Goal: Task Accomplishment & Management: Manage account settings

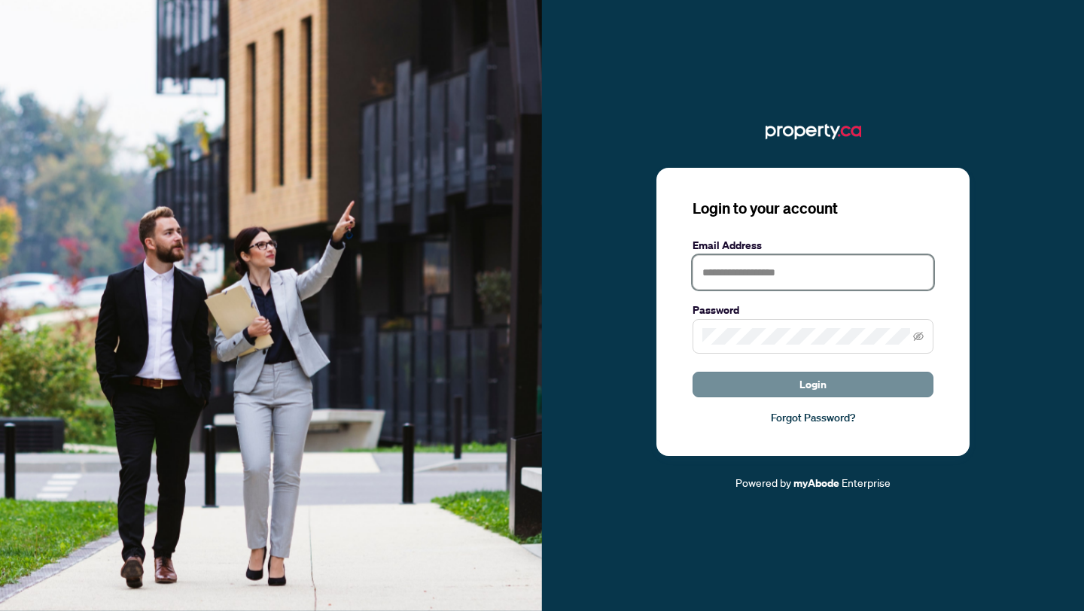
type input "**********"
click at [793, 386] on button "Login" at bounding box center [813, 385] width 241 height 26
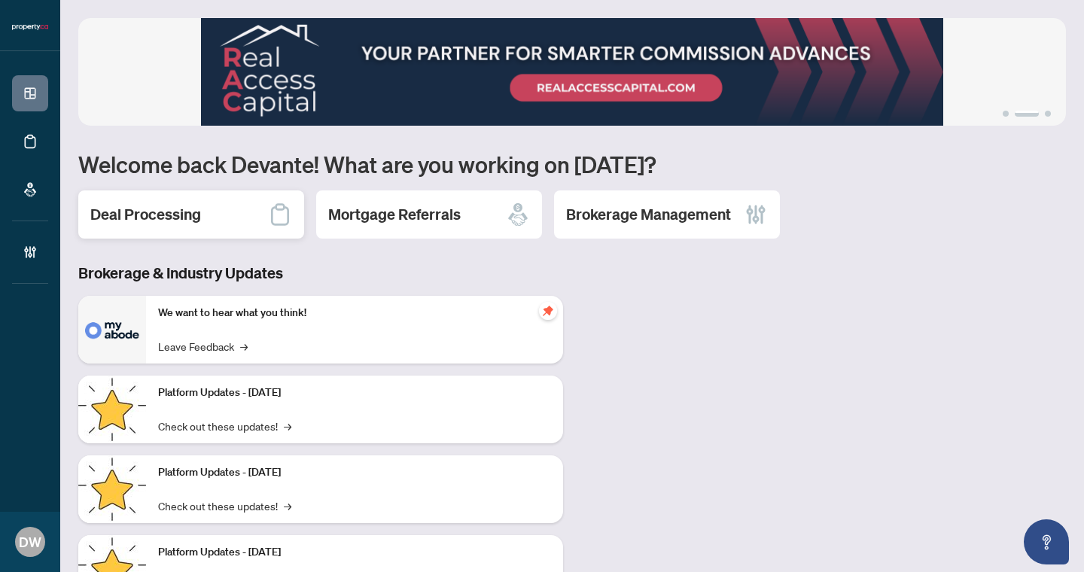
click at [167, 221] on h2 "Deal Processing" at bounding box center [145, 214] width 111 height 21
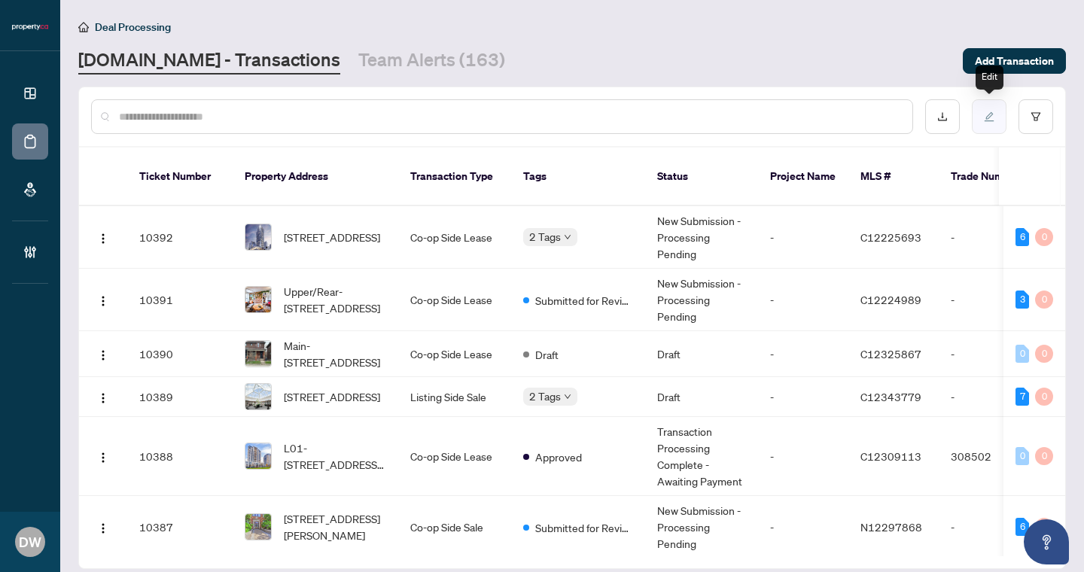
click at [991, 116] on icon "edit" at bounding box center [989, 116] width 11 height 11
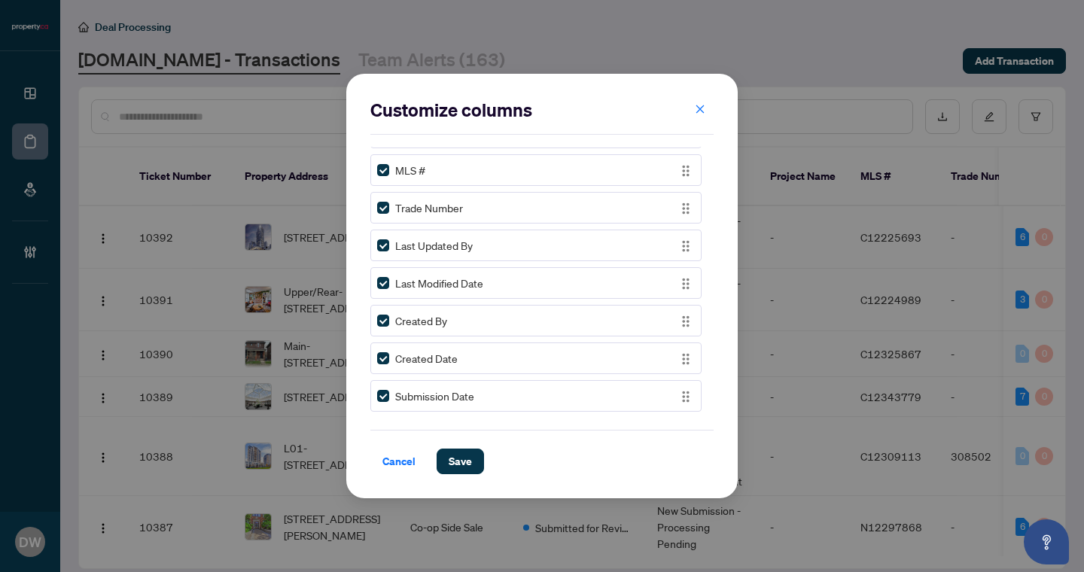
scroll to position [231, 0]
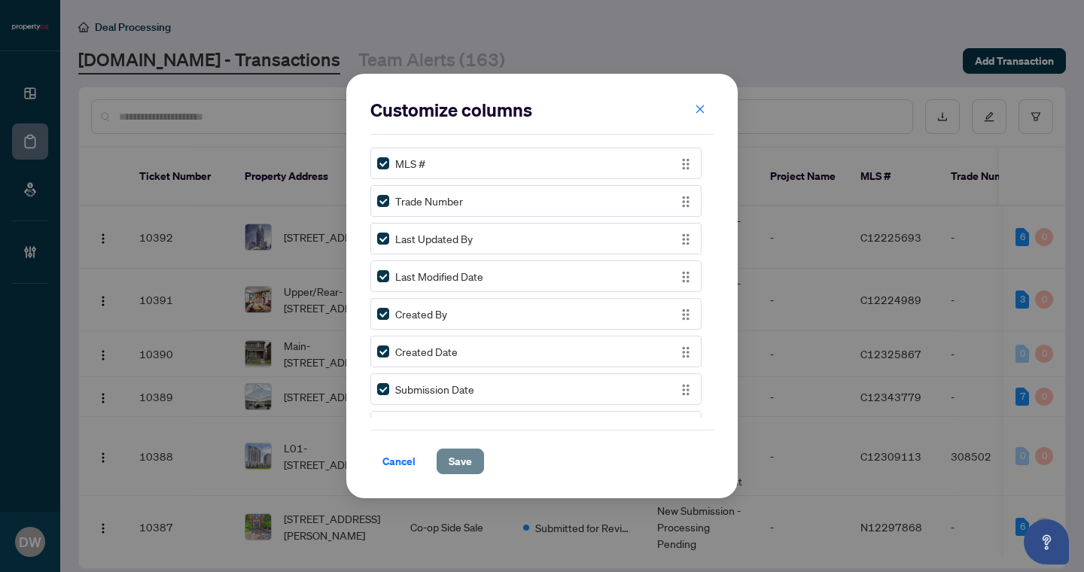
click at [467, 464] on span "Save" at bounding box center [460, 461] width 23 height 24
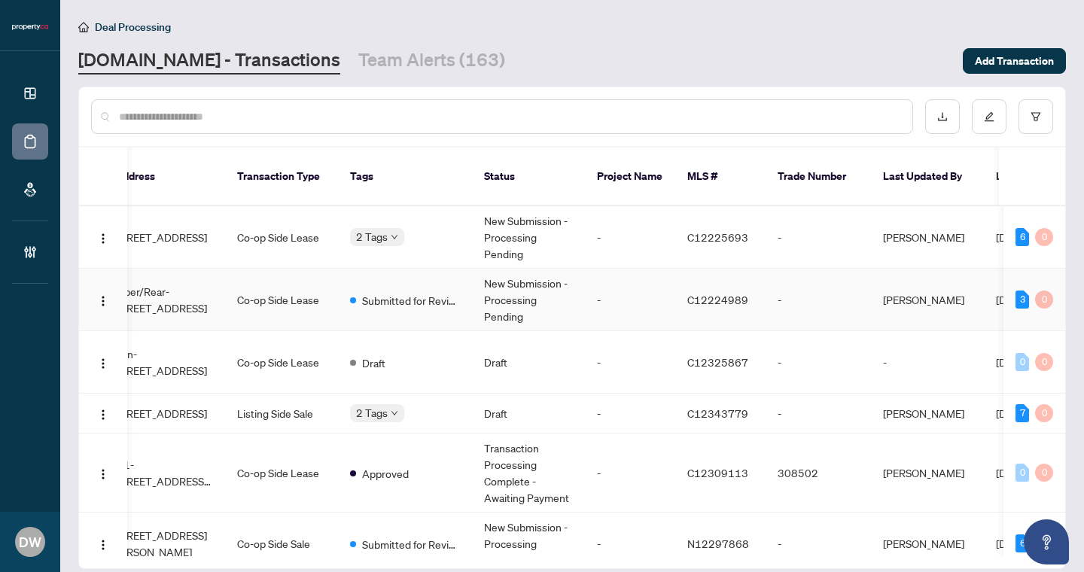
scroll to position [0, 0]
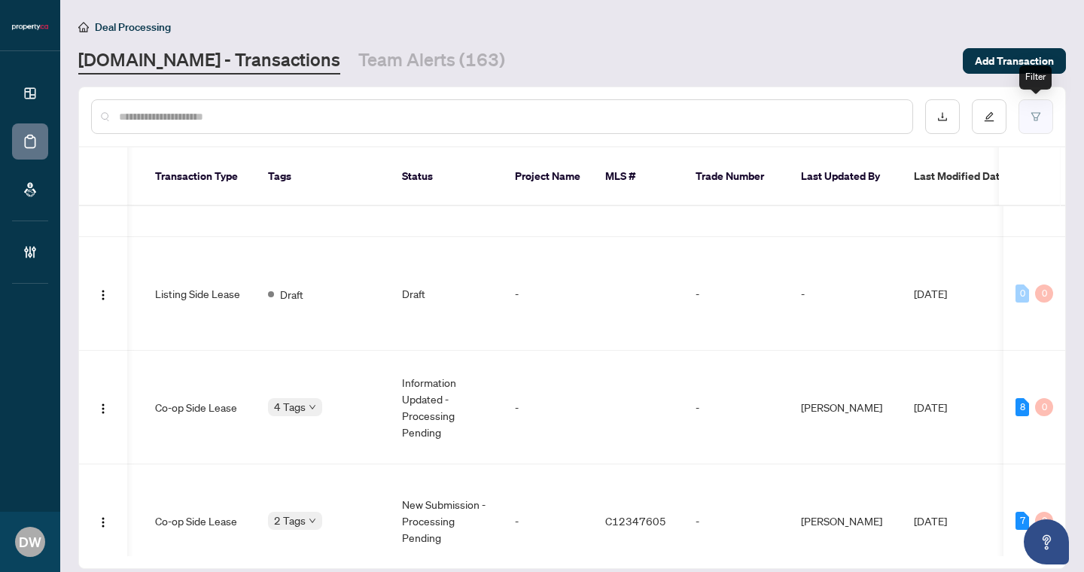
click at [1037, 117] on icon "filter" at bounding box center [1035, 116] width 11 height 11
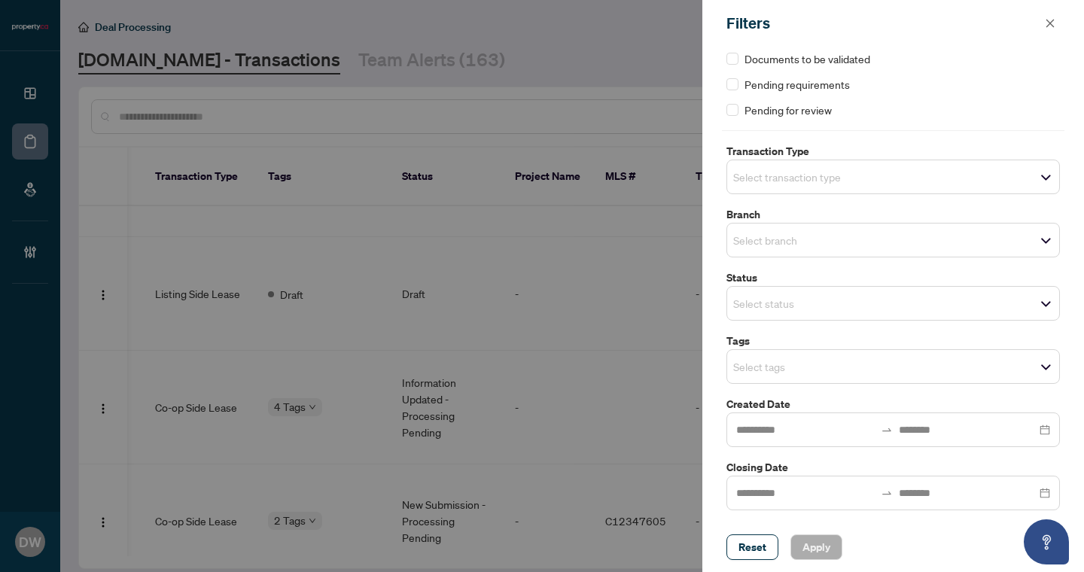
click at [816, 297] on input "search" at bounding box center [785, 303] width 105 height 18
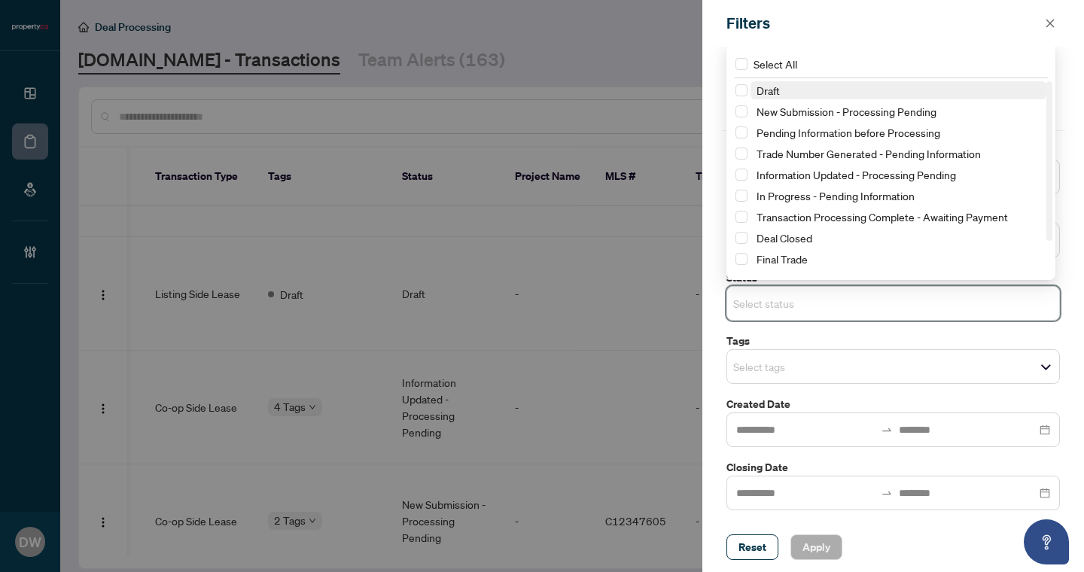
click at [629, 44] on div at bounding box center [542, 286] width 1084 height 572
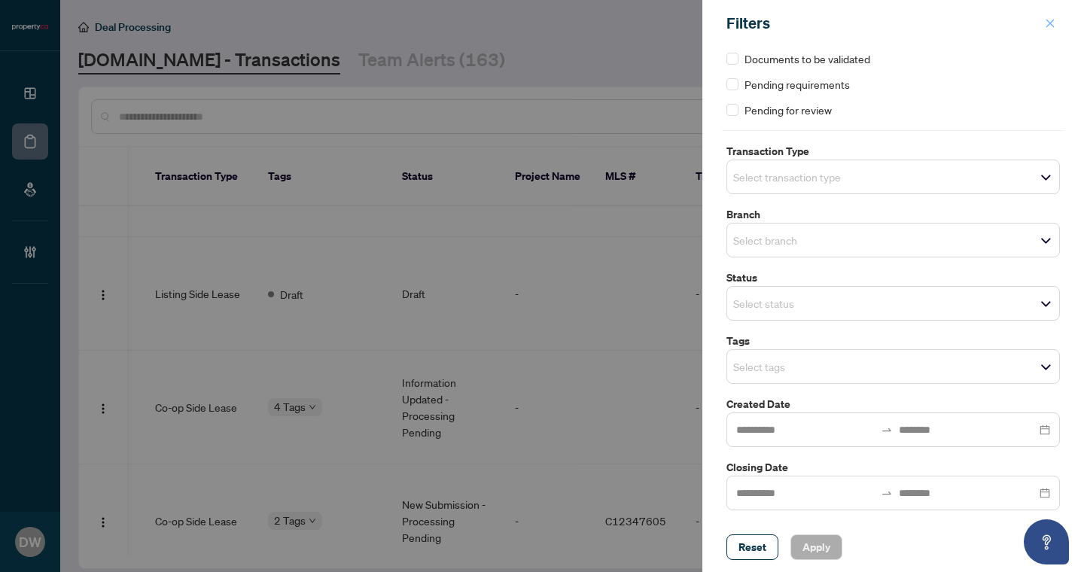
click at [1055, 24] on icon "close" at bounding box center [1050, 23] width 11 height 11
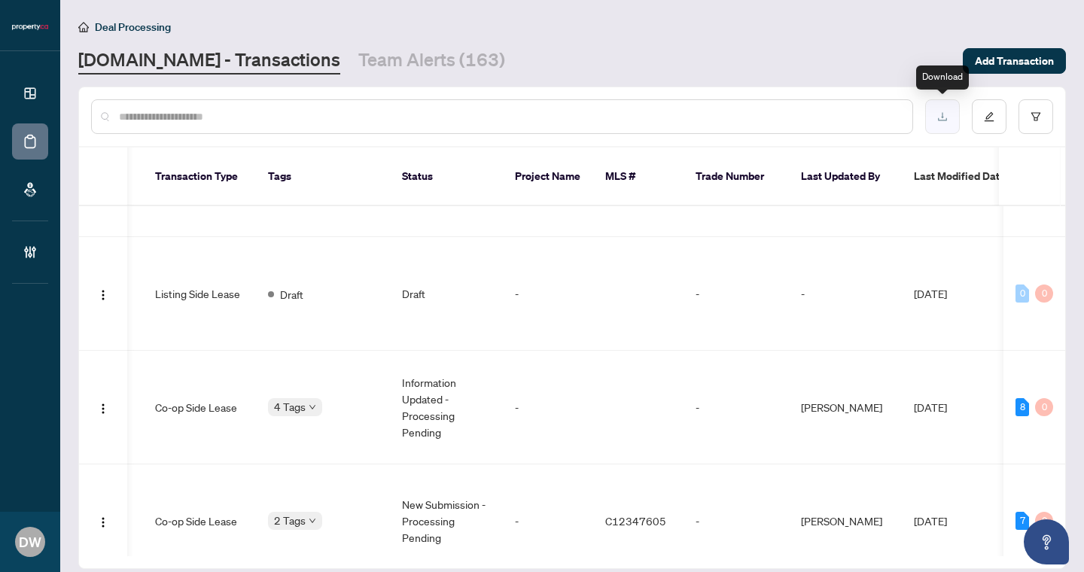
click at [944, 129] on button "button" at bounding box center [942, 116] width 35 height 35
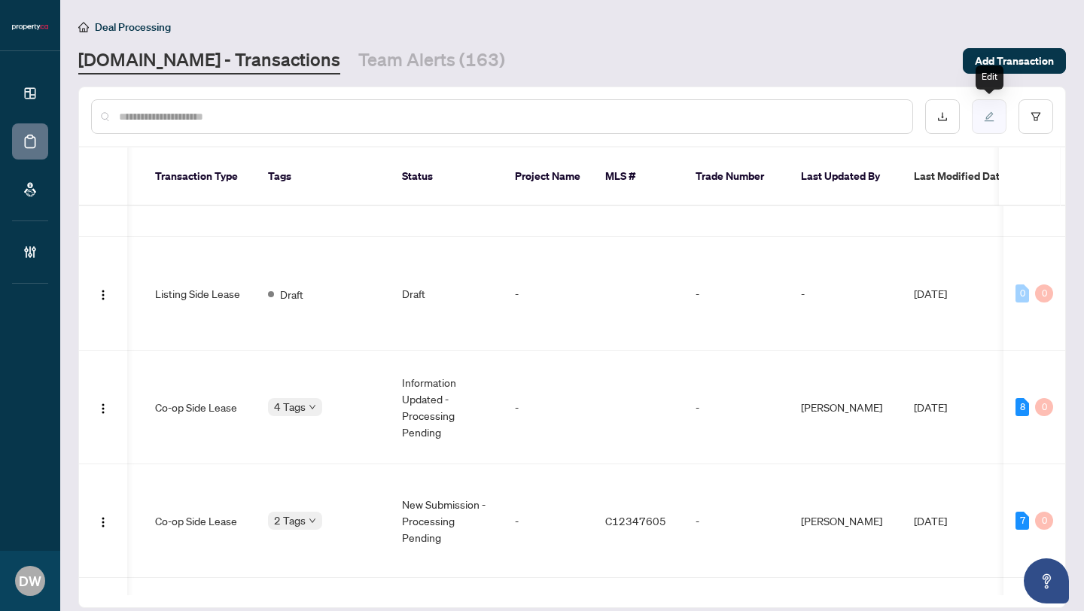
click at [988, 116] on icon "edit" at bounding box center [989, 116] width 11 height 11
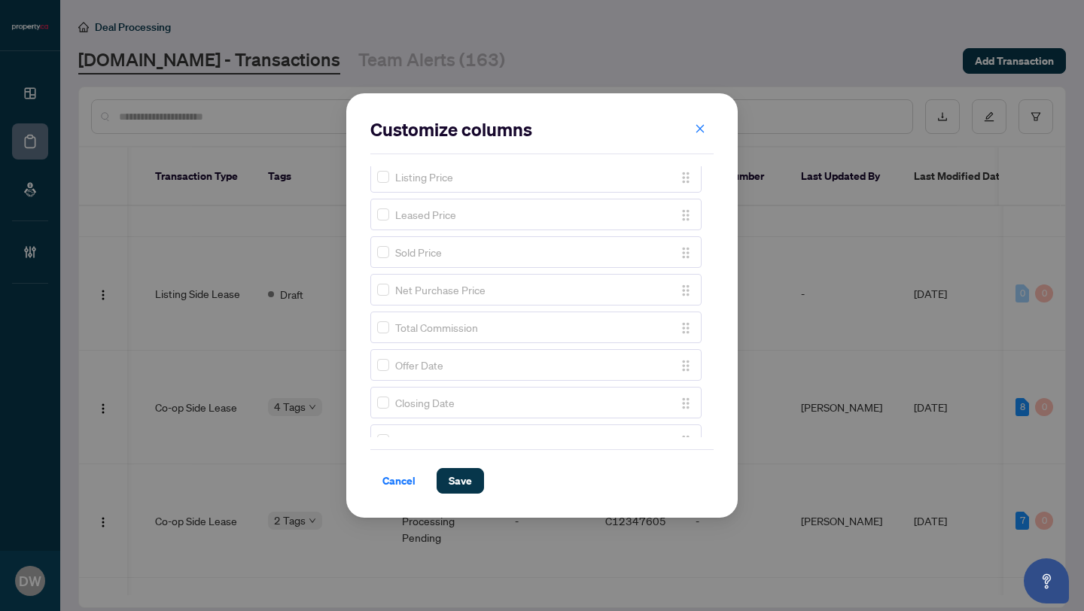
scroll to position [840, 0]
click at [376, 323] on div "Total Commission" at bounding box center [535, 327] width 331 height 32
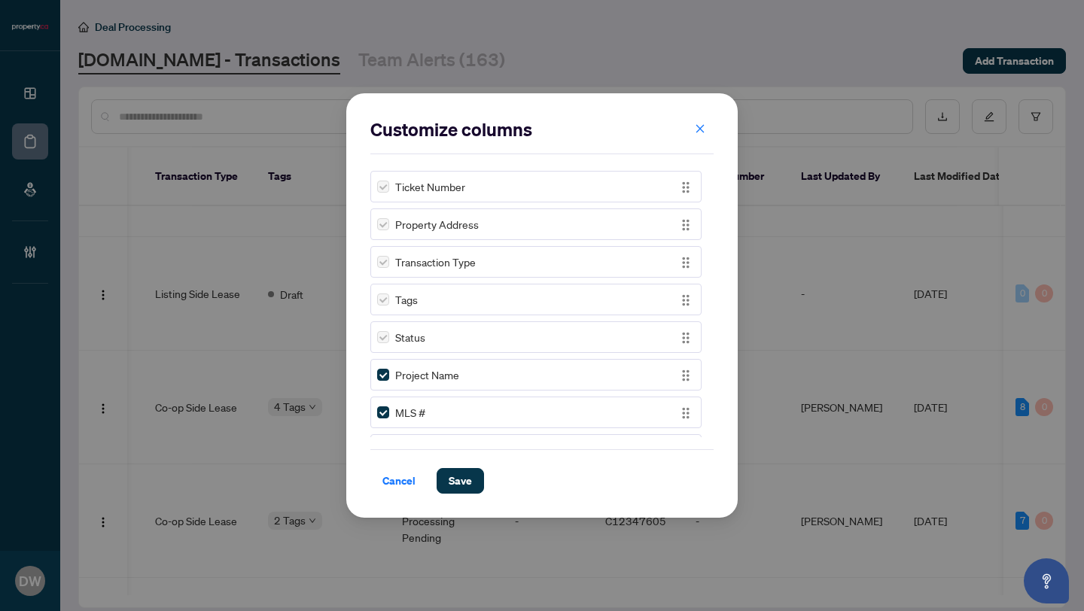
scroll to position [0, 0]
click at [464, 492] on span "Save" at bounding box center [460, 481] width 23 height 24
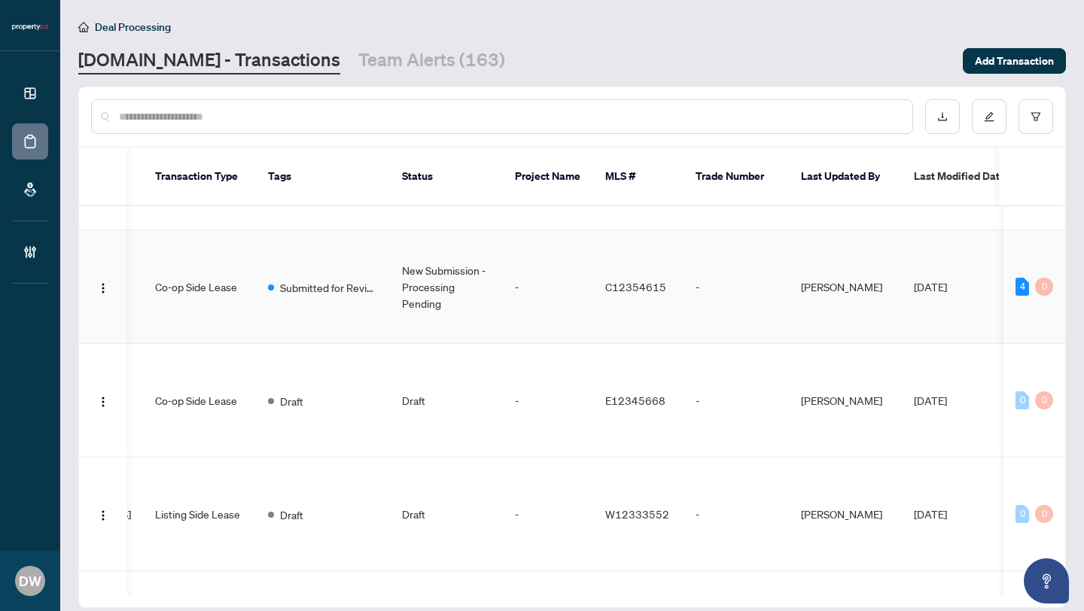
scroll to position [912, 255]
click at [202, 265] on td "Co-op Side Lease" at bounding box center [199, 289] width 113 height 114
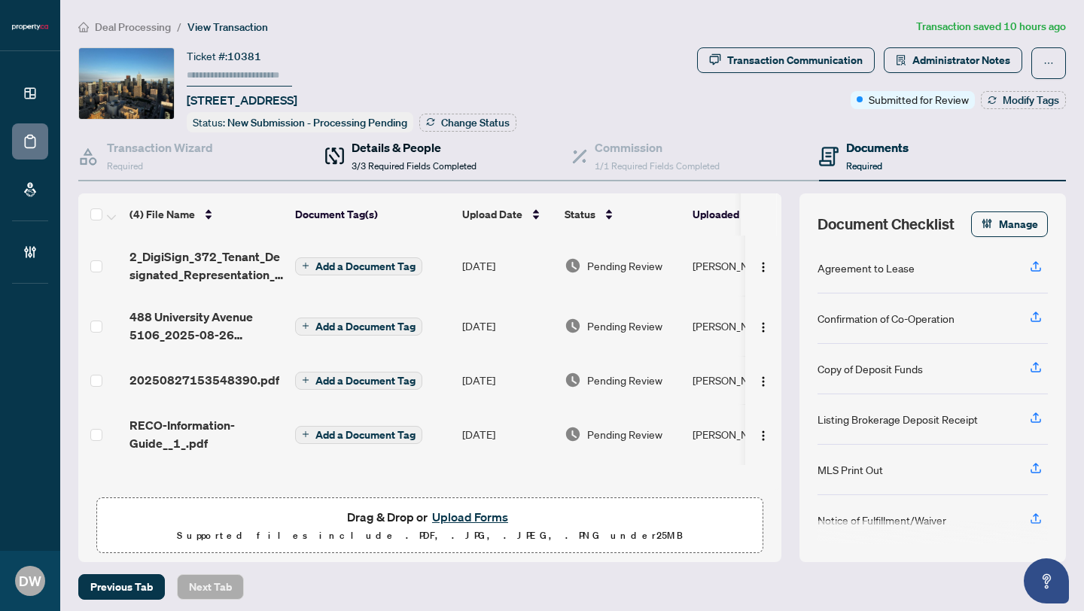
click at [447, 153] on h4 "Details & People" at bounding box center [414, 148] width 125 height 18
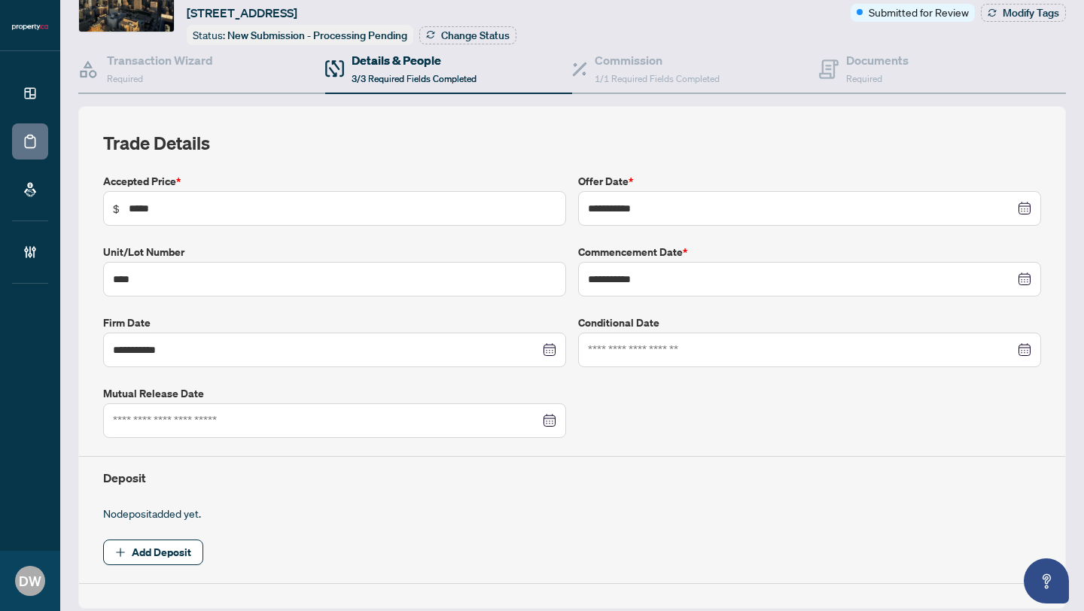
scroll to position [84, 0]
